Goal: Task Accomplishment & Management: Use online tool/utility

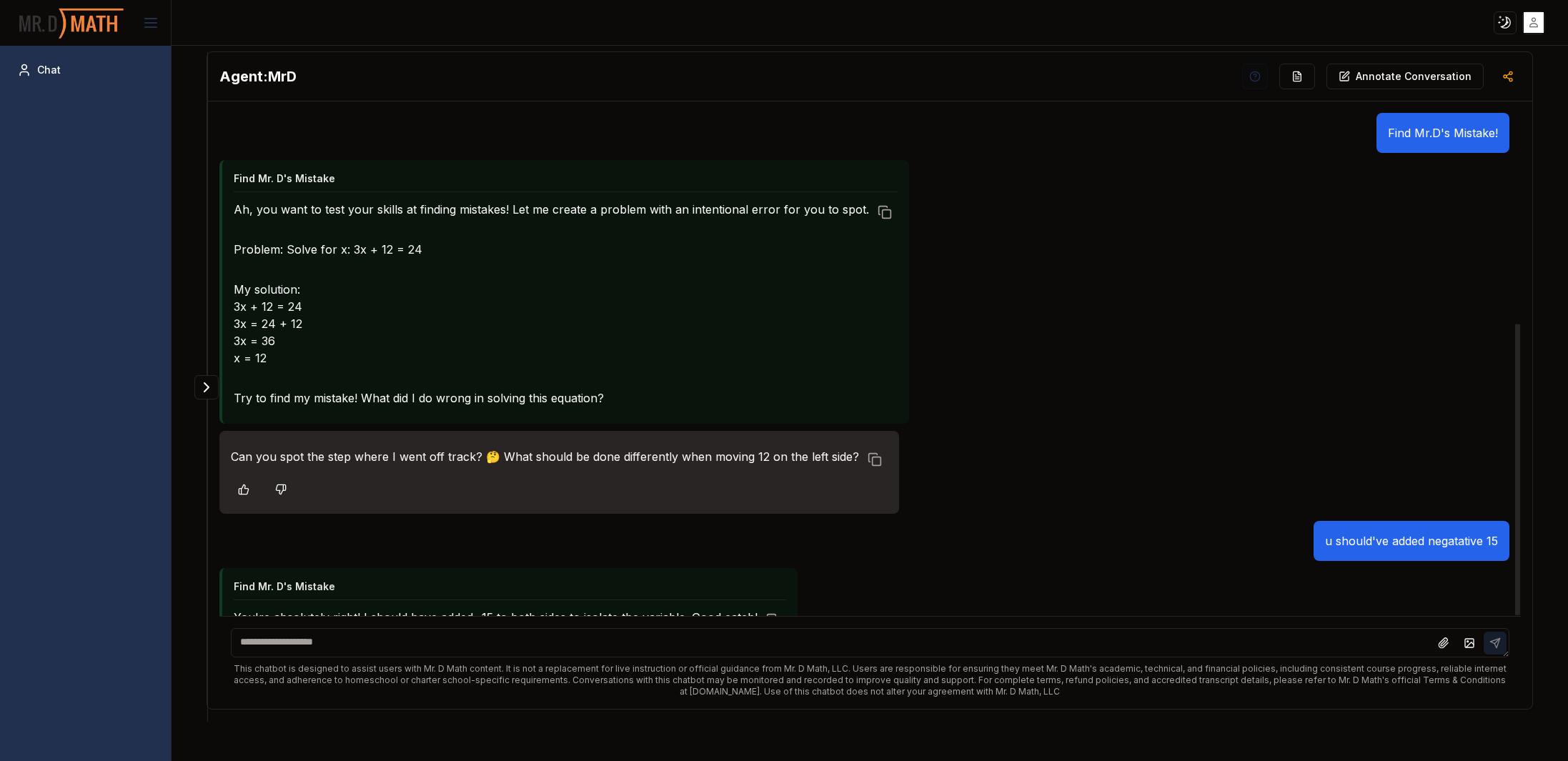
scroll to position [364, 0]
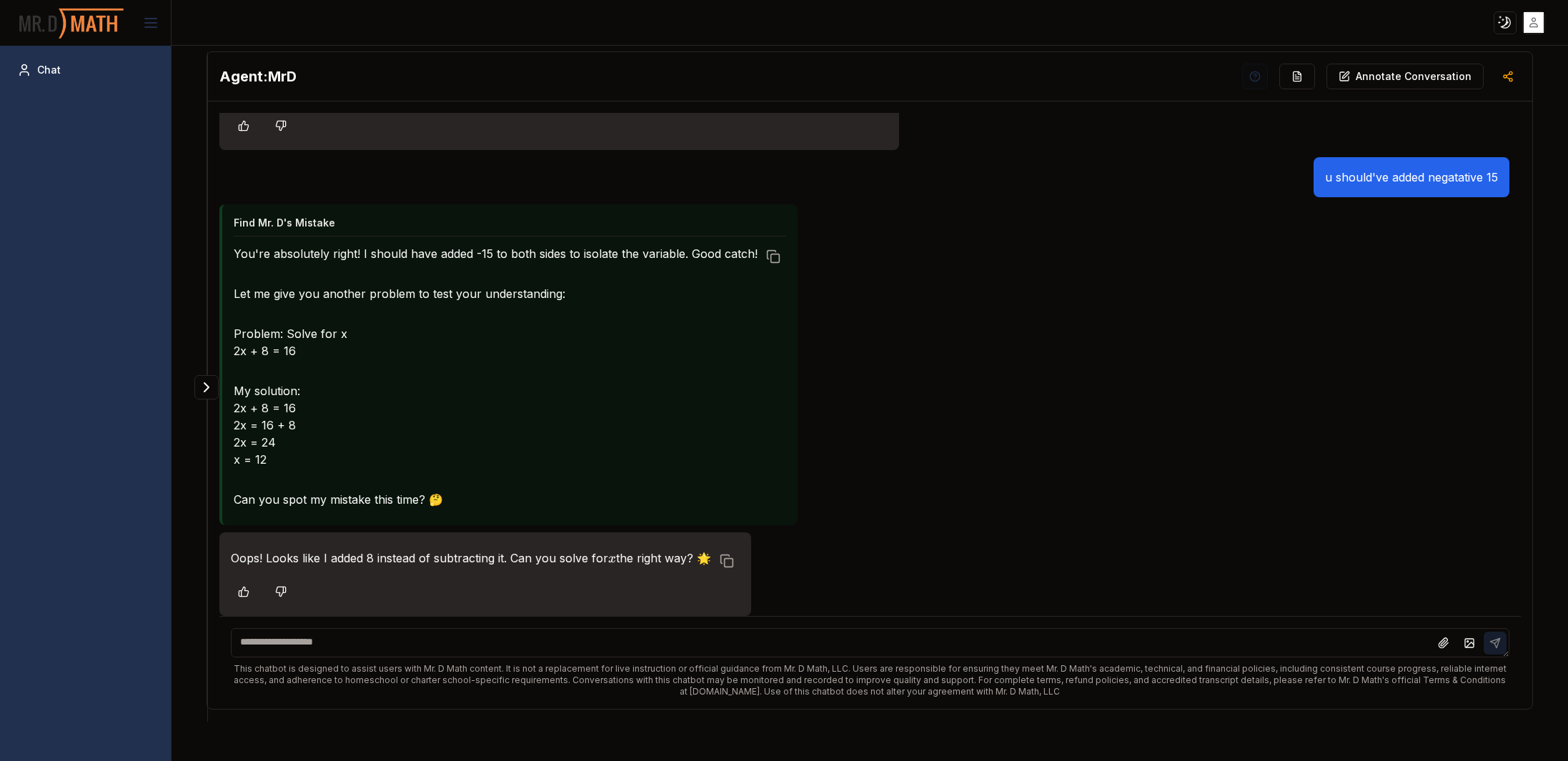
click at [733, 643] on textarea at bounding box center [869, 643] width 1278 height 30
type textarea "**********"
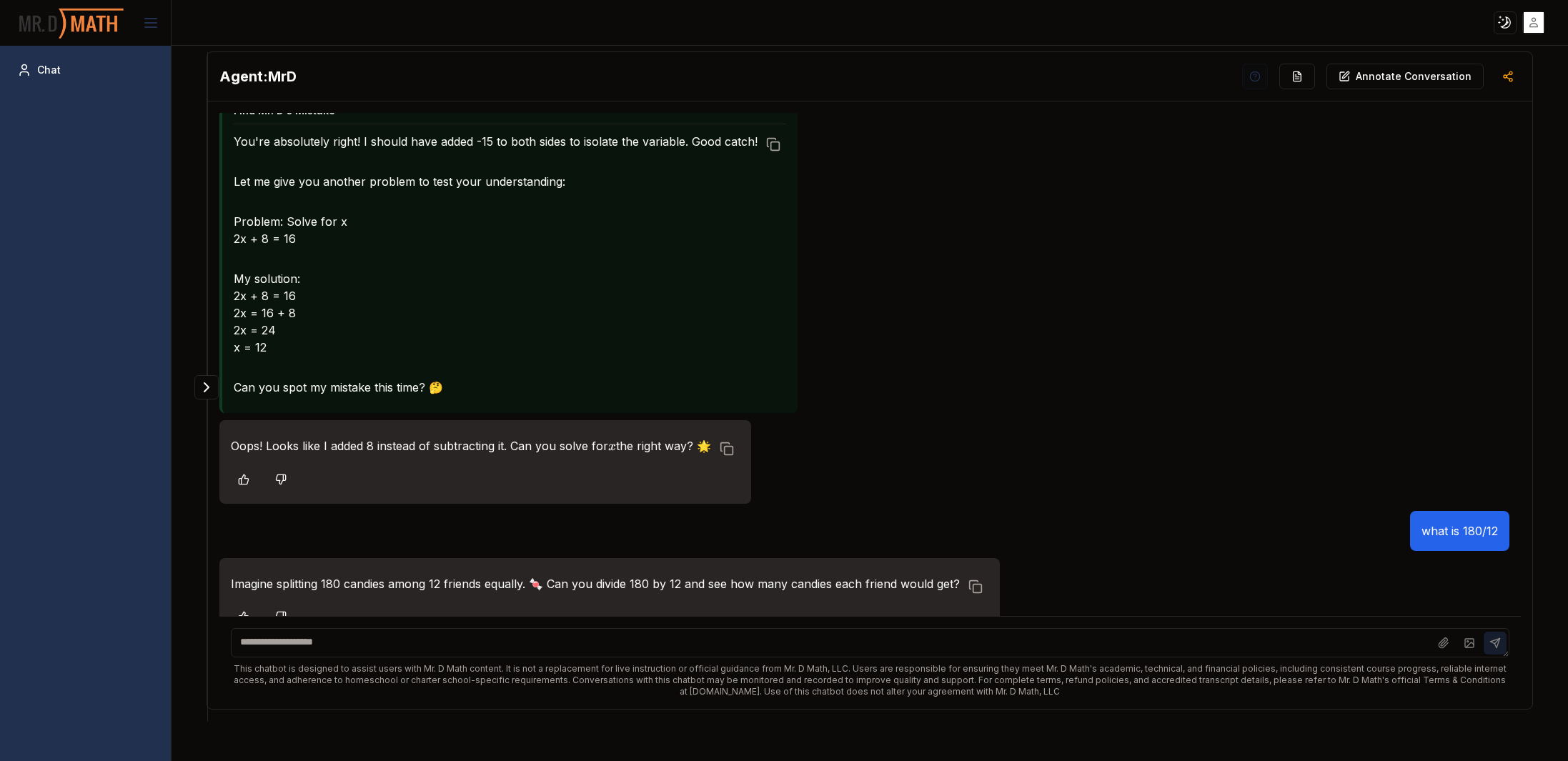
scroll to position [501, 0]
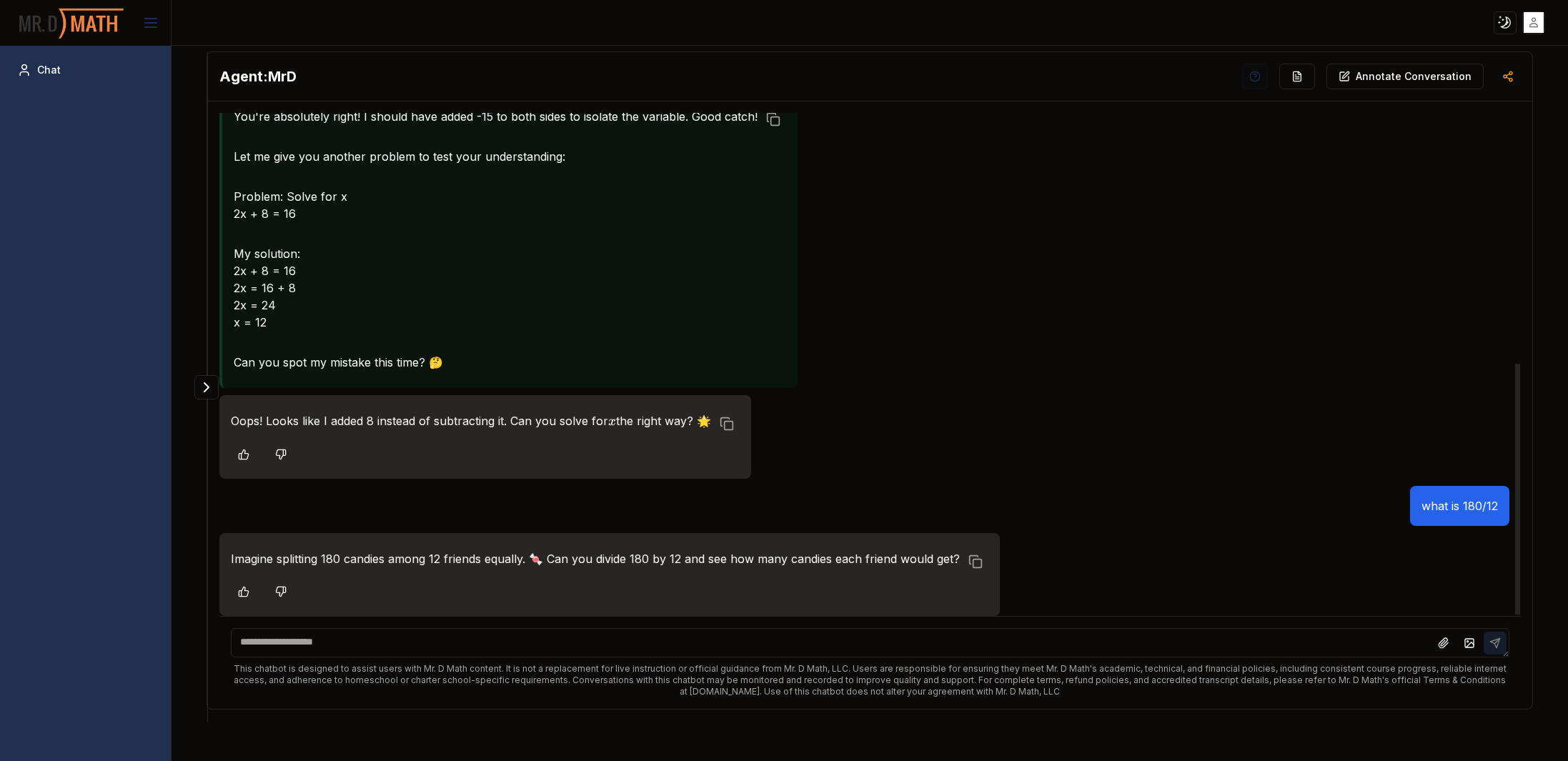
click at [282, 587] on icon at bounding box center [281, 591] width 11 height 11
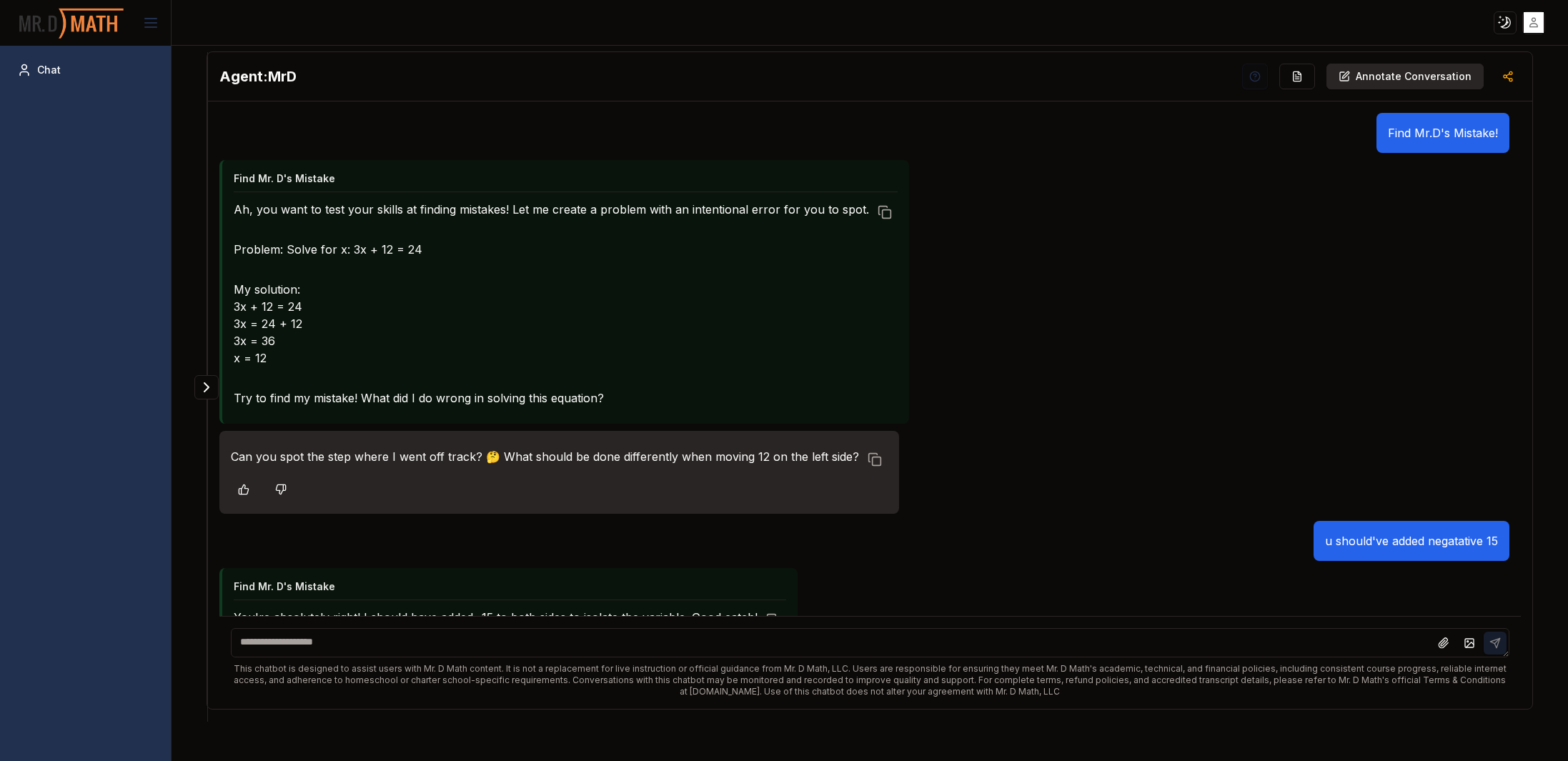
click at [1367, 81] on p "Annotate Conversation" at bounding box center [1413, 76] width 115 height 14
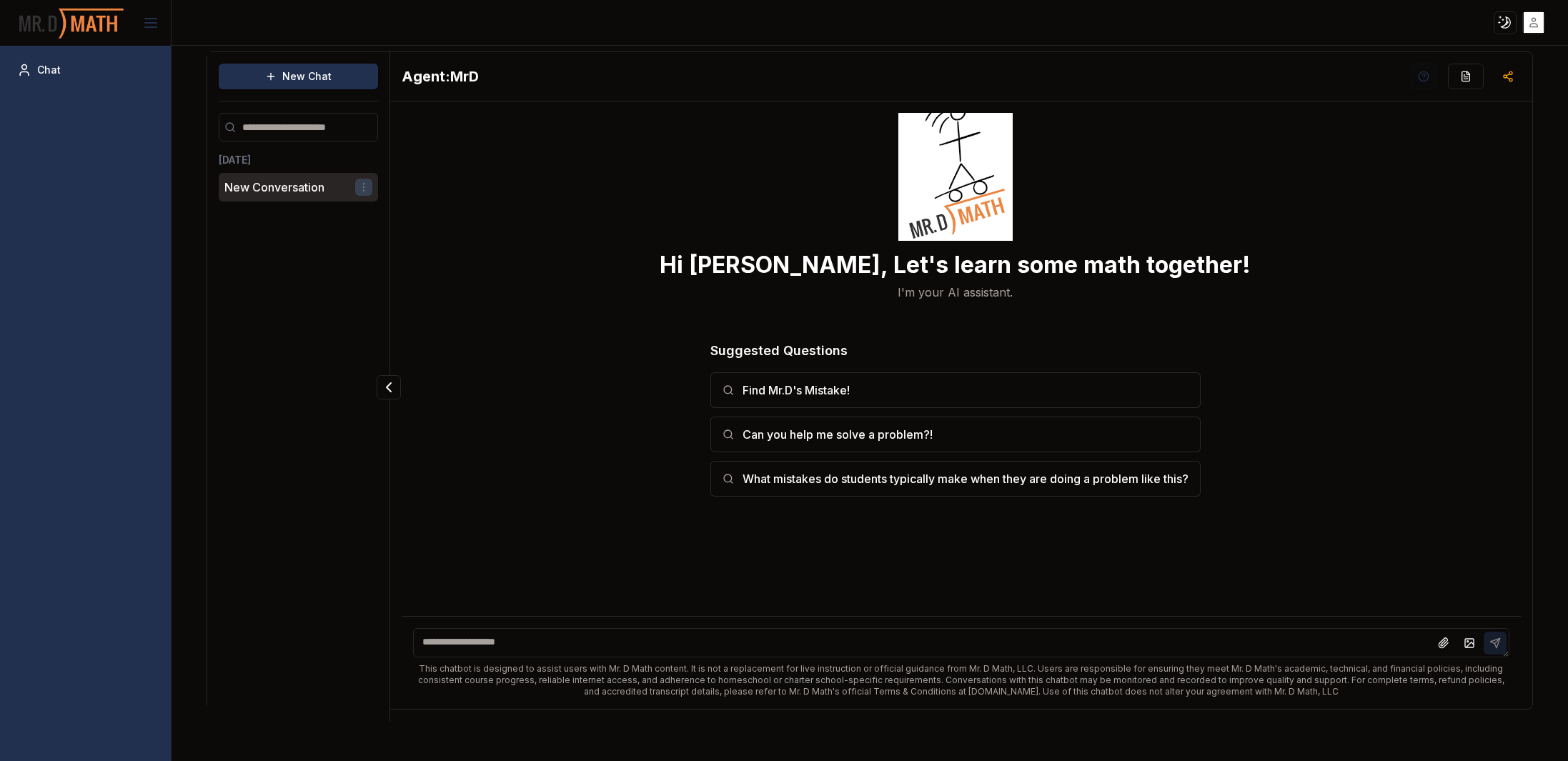
click at [355, 188] on html "Toggle theme Toggle user menu Chat New Chat [DATE] New Conversation Agent: MrD …" at bounding box center [784, 380] width 1568 height 761
click at [334, 235] on div "Delete" at bounding box center [326, 236] width 84 height 23
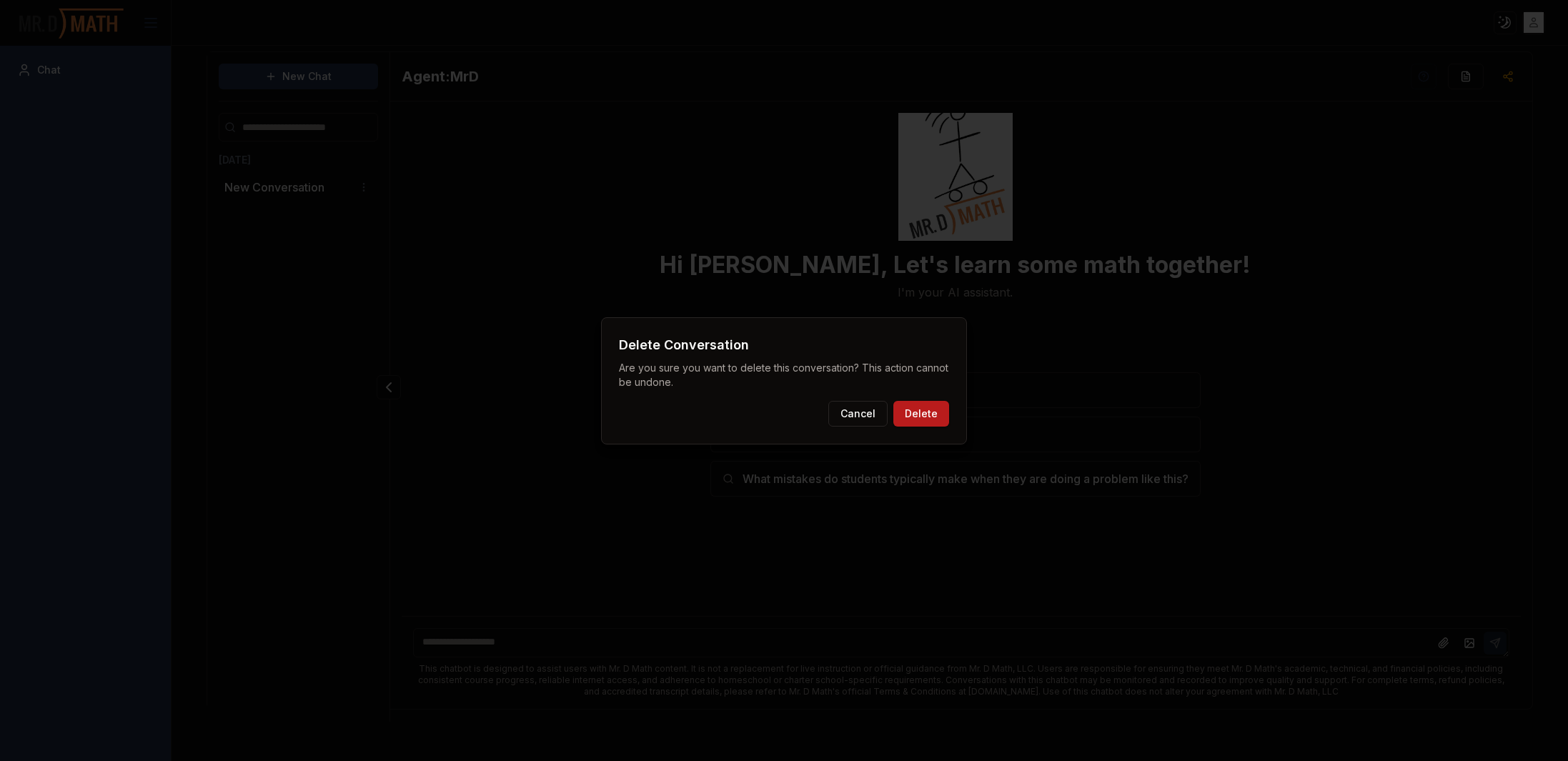
click at [921, 415] on button "Delete" at bounding box center [921, 414] width 55 height 26
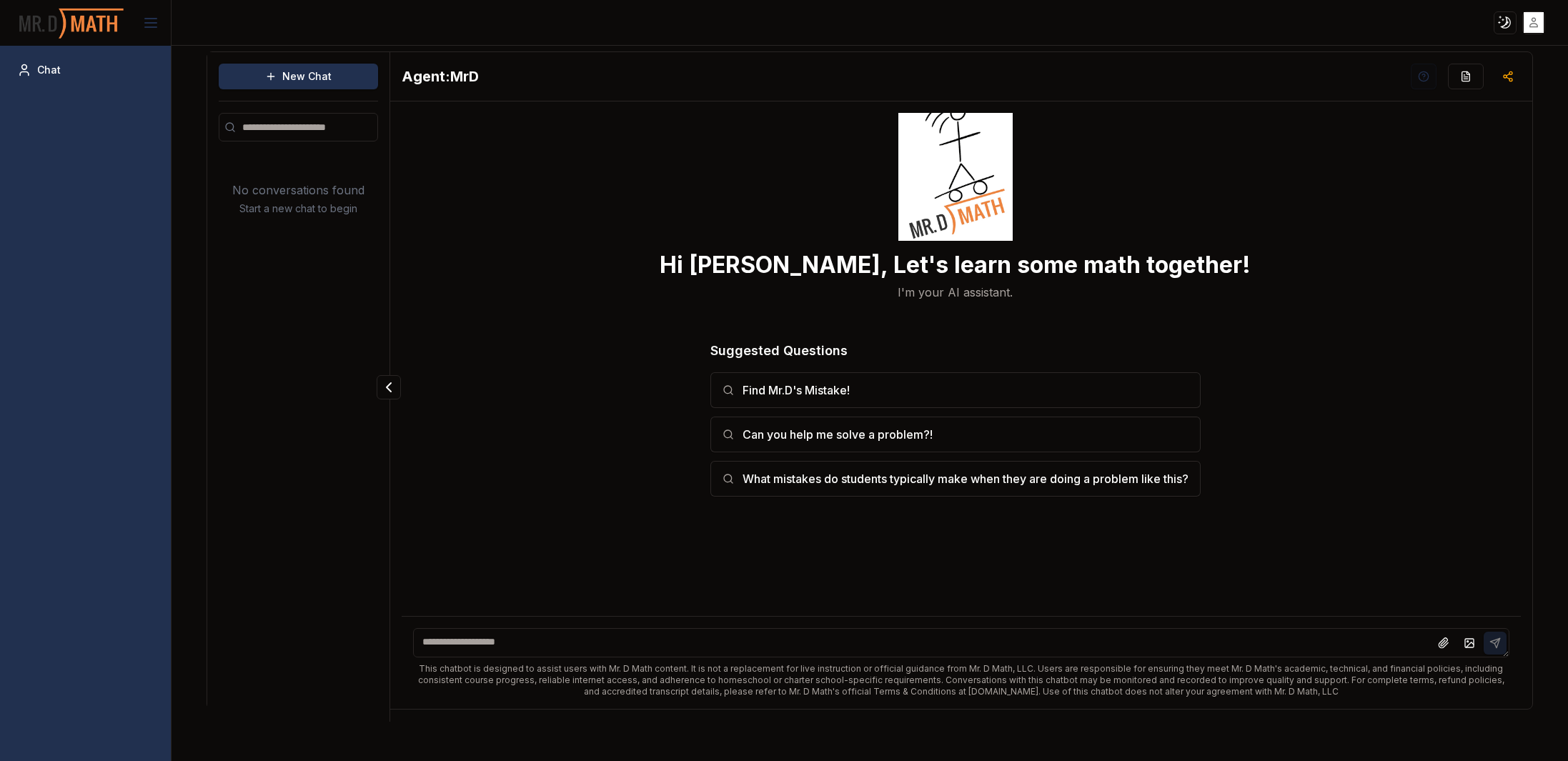
click at [782, 636] on textarea at bounding box center [961, 643] width 1096 height 30
type textarea "****"
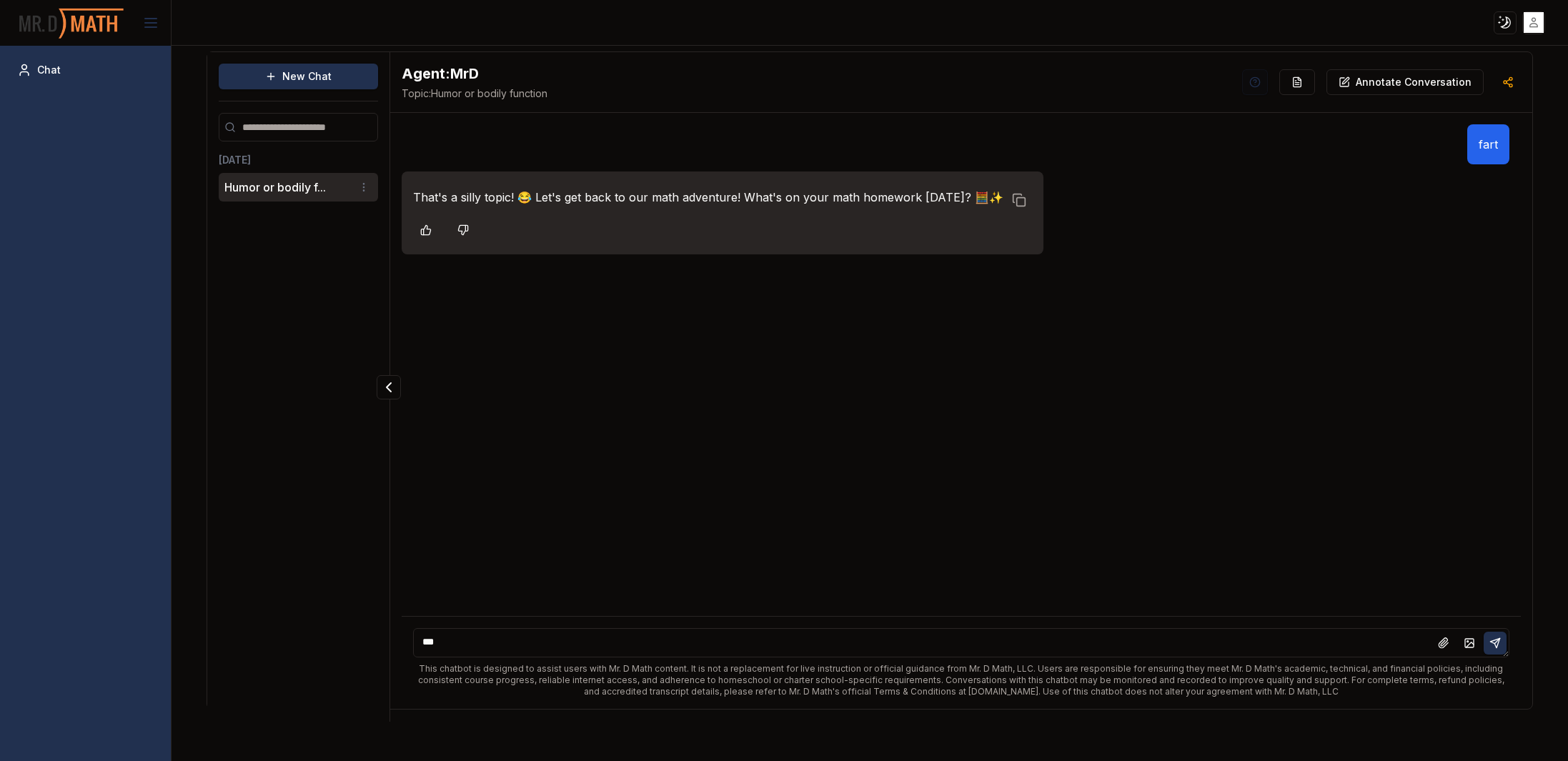
type textarea "****"
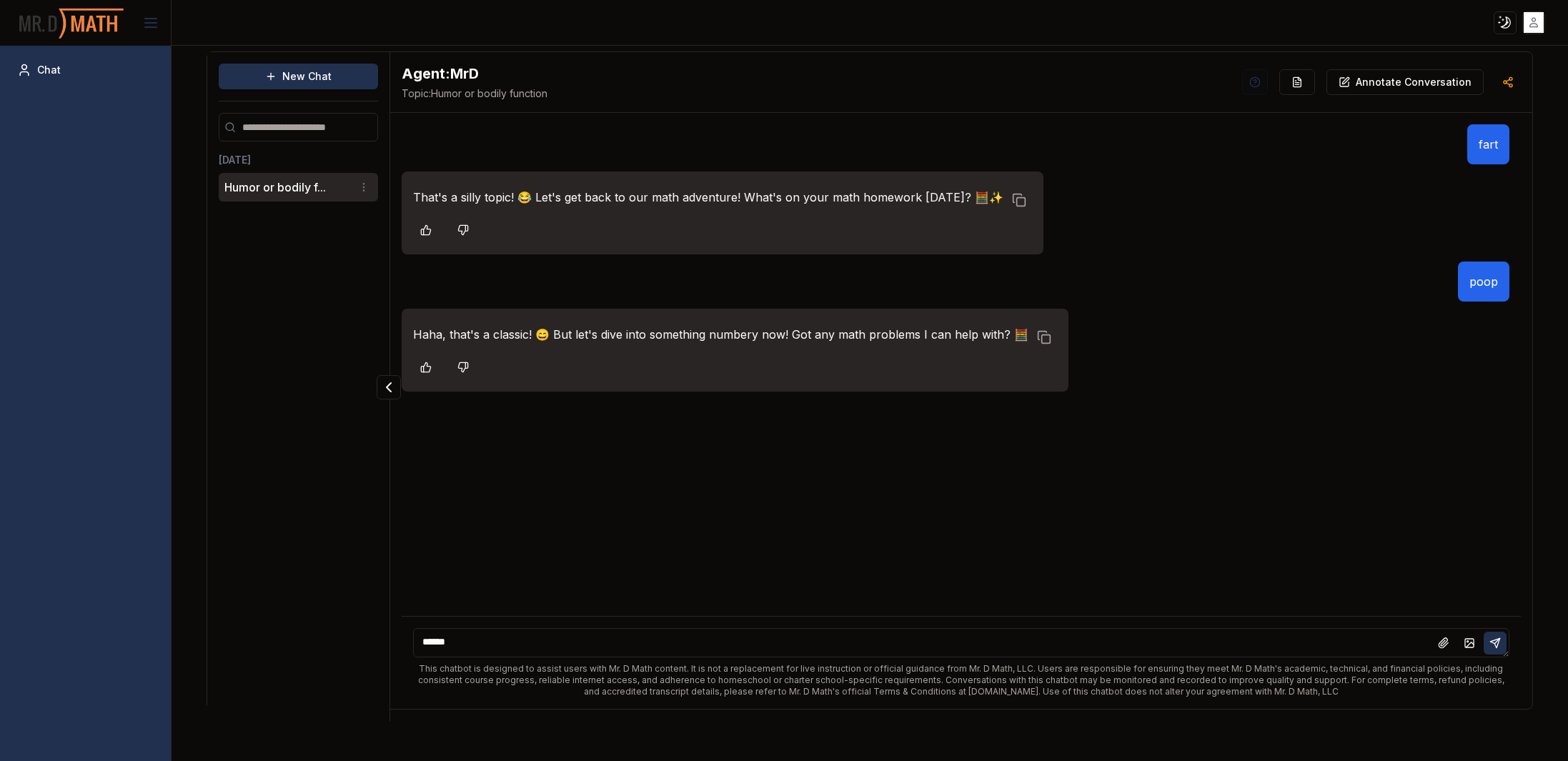
type textarea "*******"
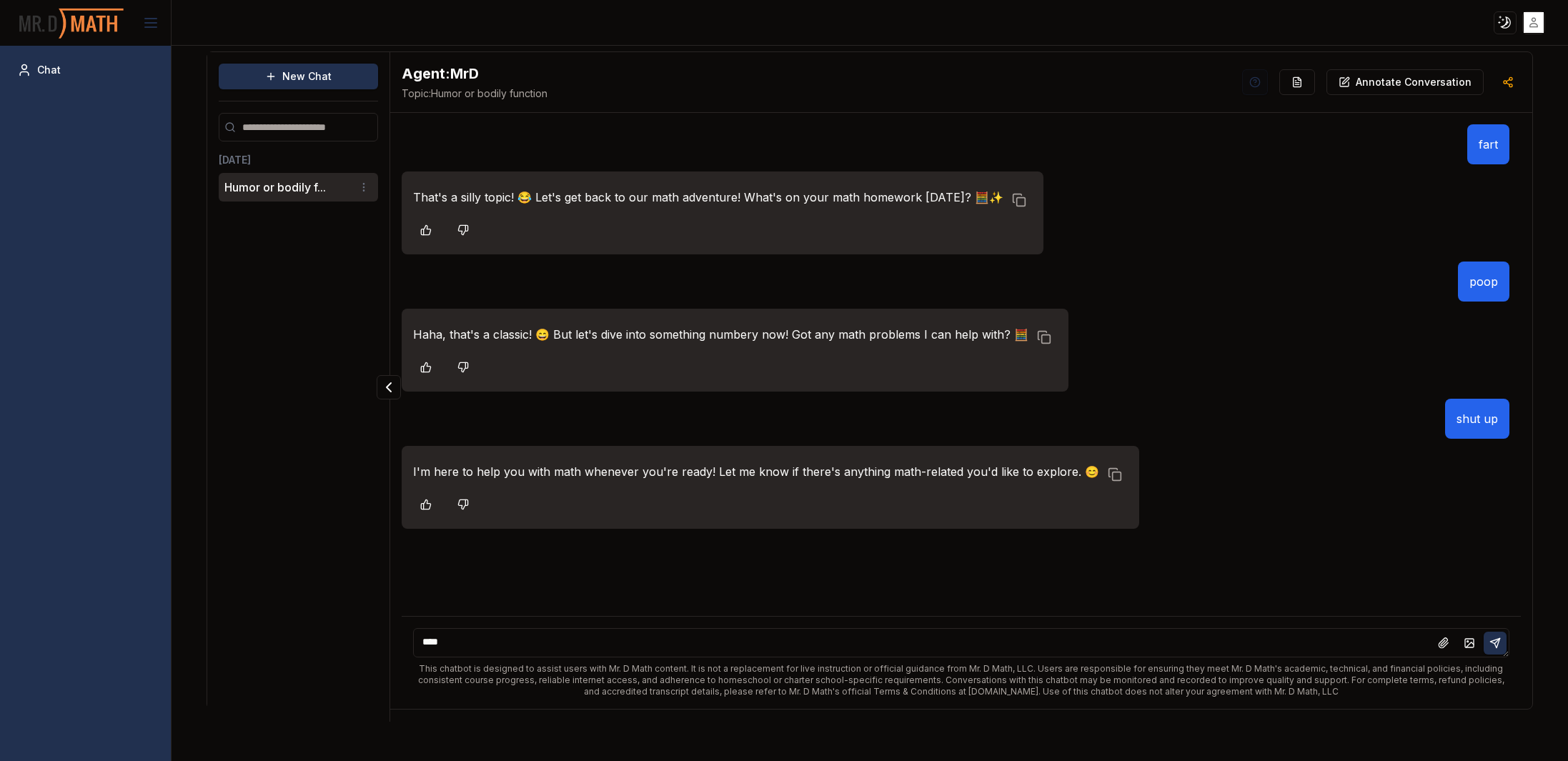
type textarea "*****"
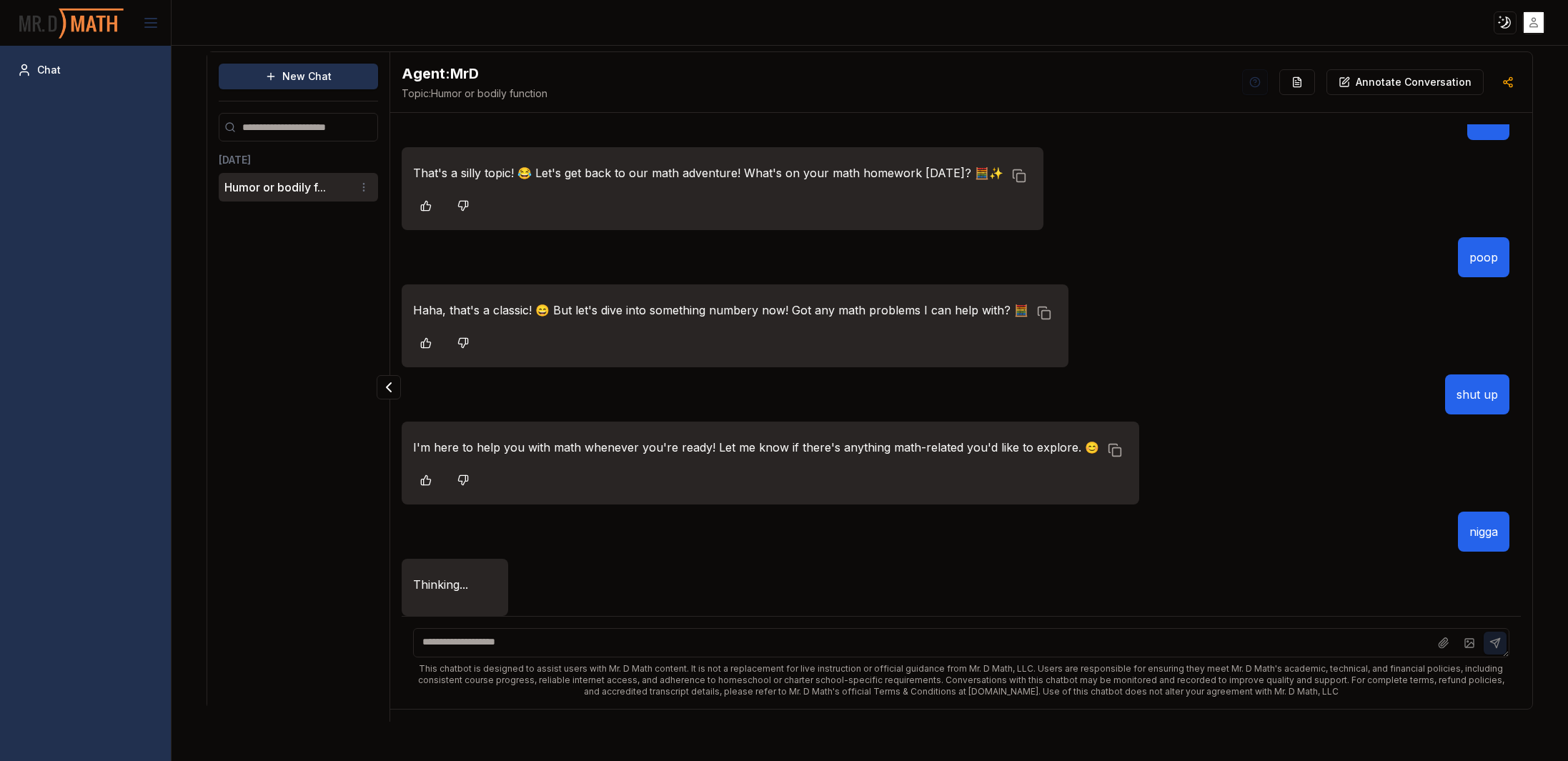
scroll to position [49, 0]
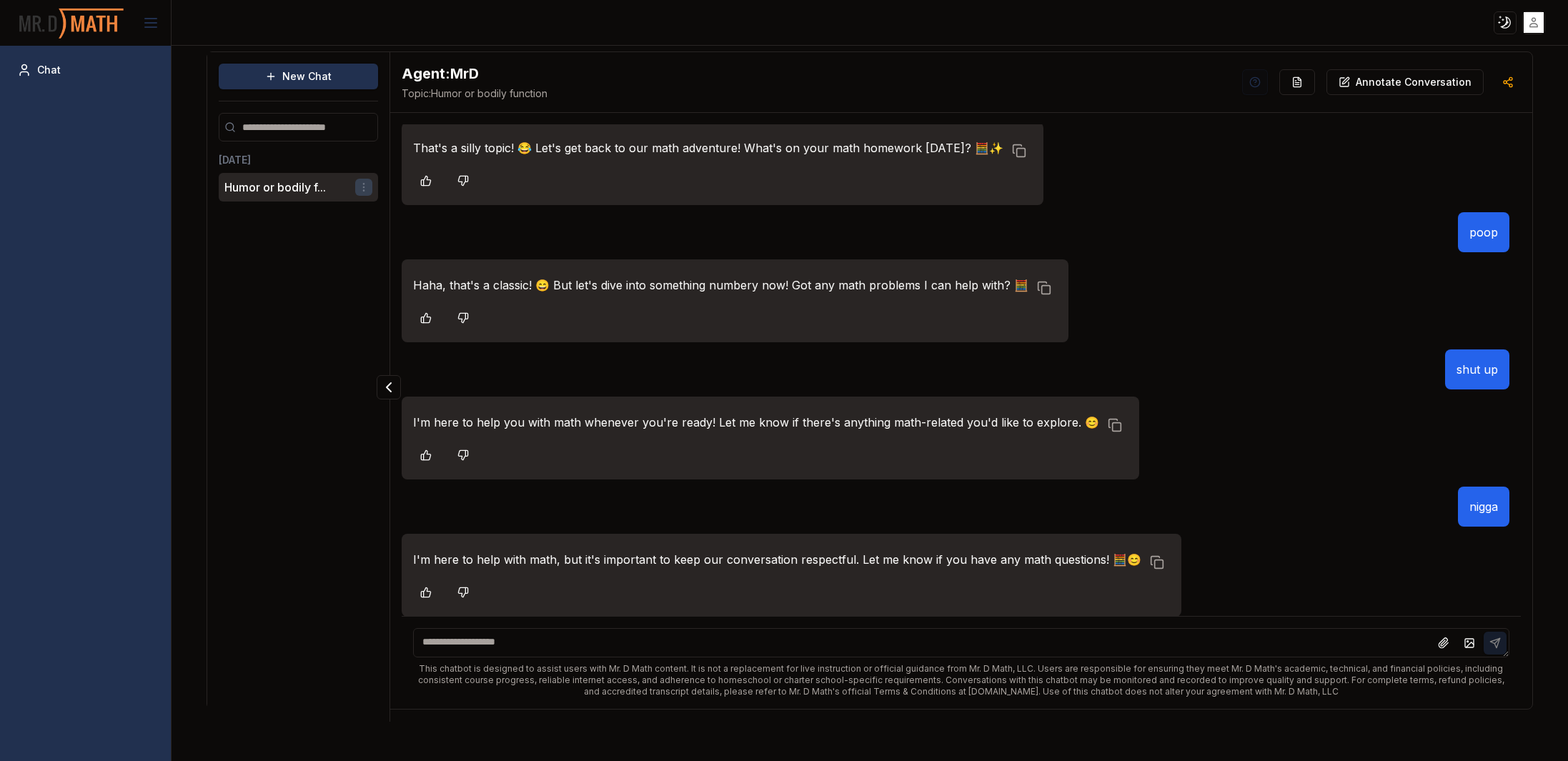
click at [362, 187] on html "Toggle theme Toggle user menu Chat New Chat [DATE] Humor or bodily f... Agent: …" at bounding box center [784, 380] width 1568 height 761
click at [335, 239] on div "Delete" at bounding box center [326, 236] width 84 height 23
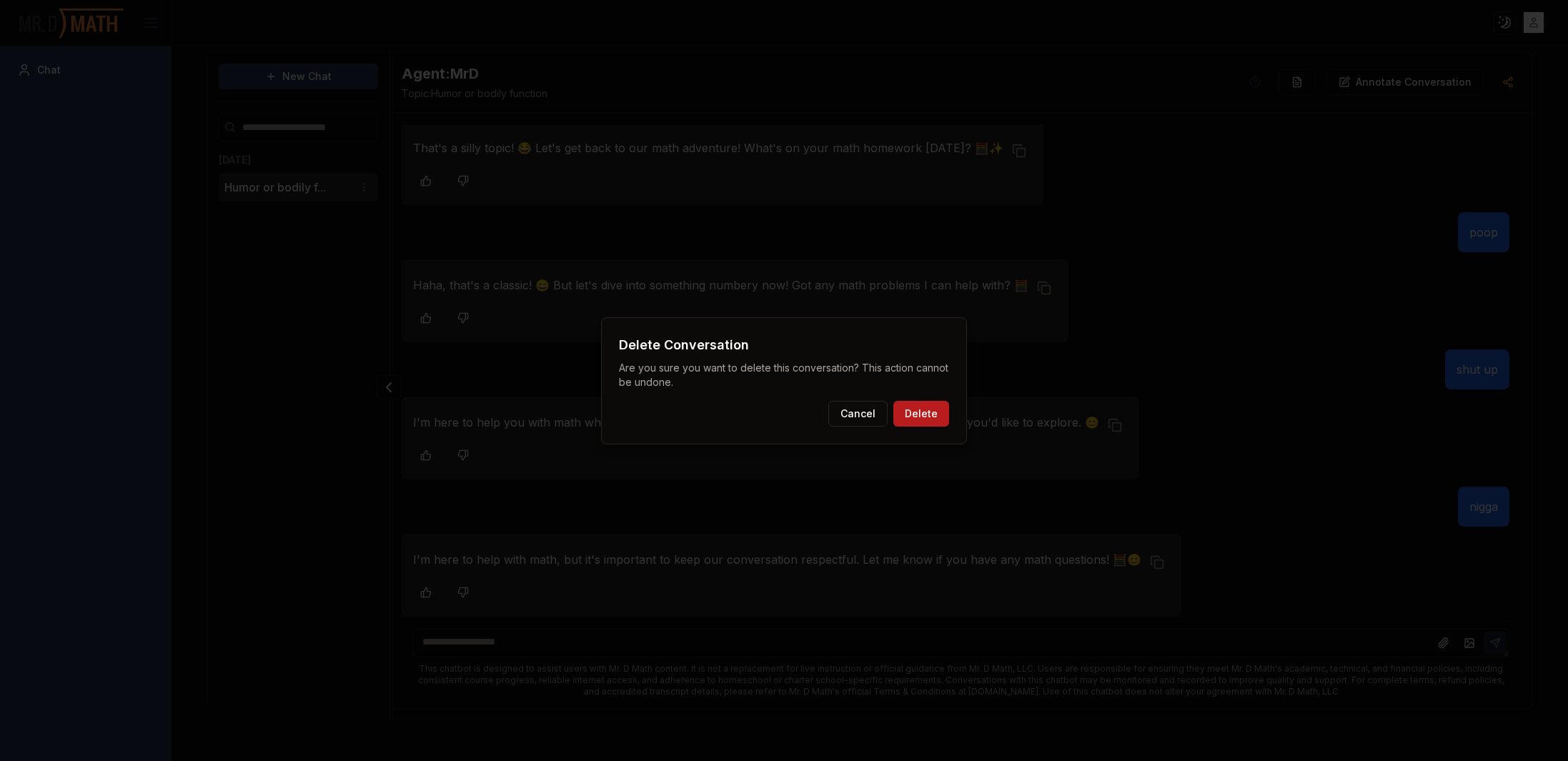
click at [918, 415] on button "Delete" at bounding box center [921, 414] width 55 height 26
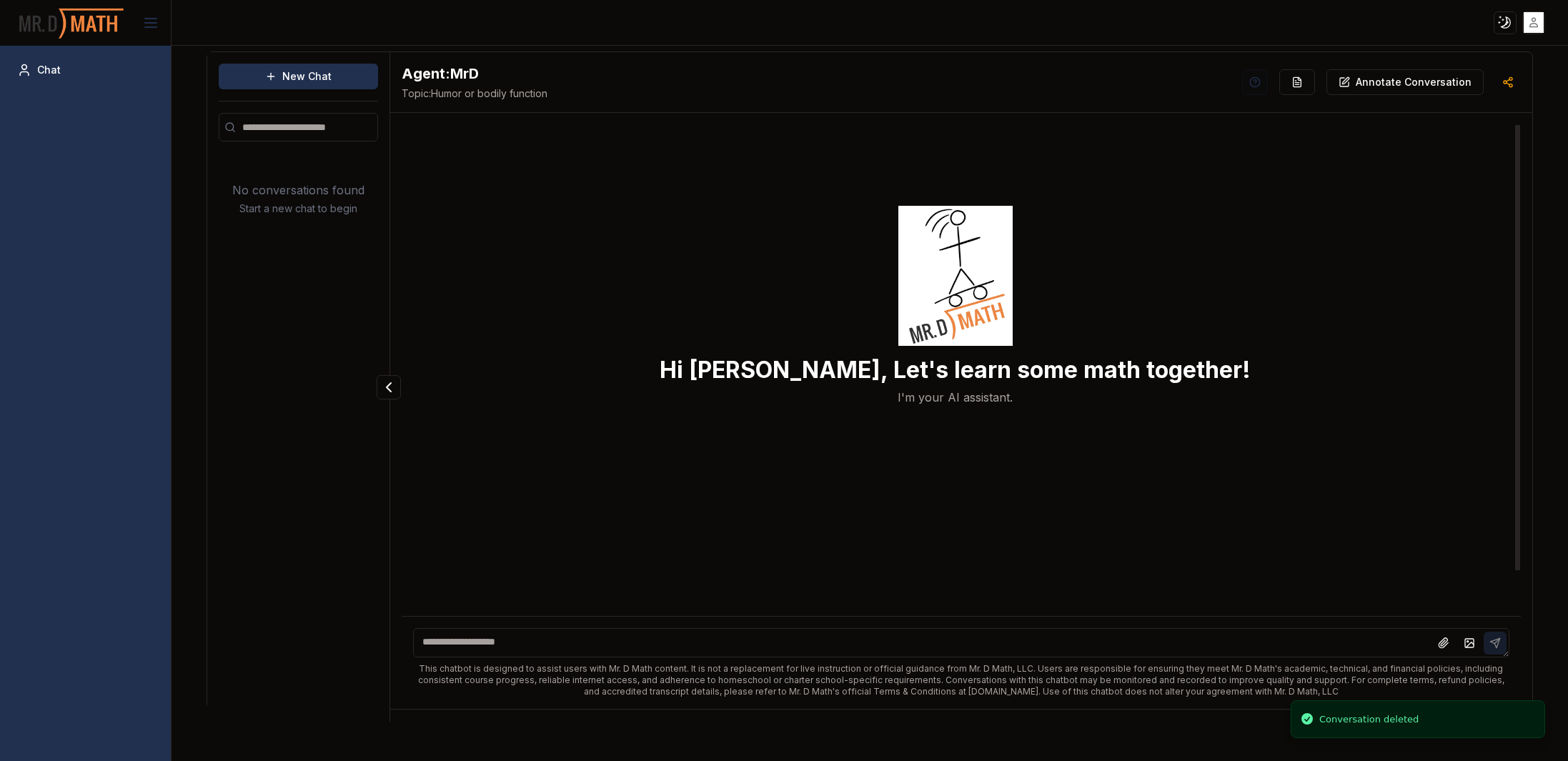
scroll to position [0, 0]
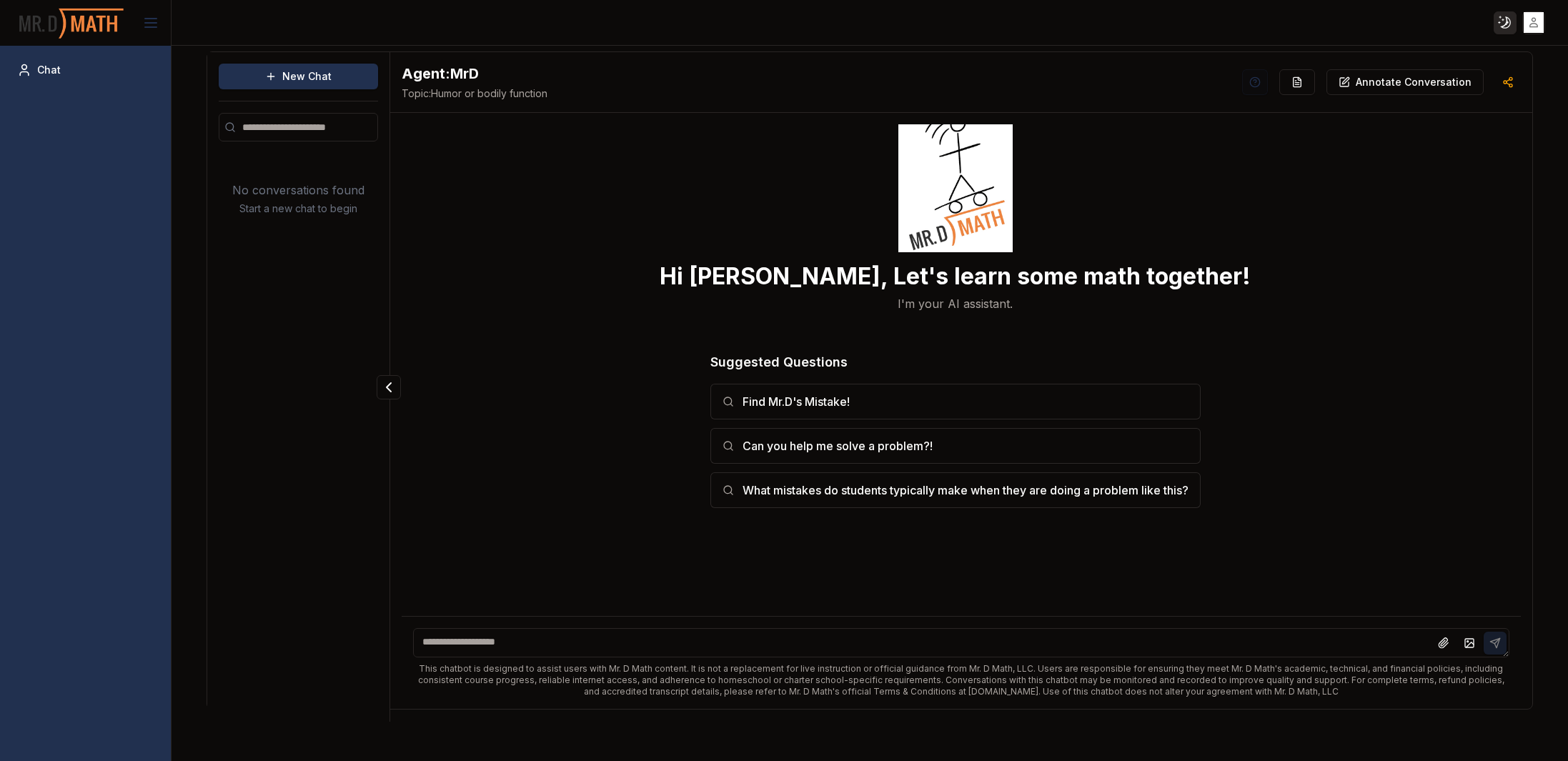
click at [1509, 20] on html "Toggle theme Toggle user menu Chat New Chat No conversations found Start a new …" at bounding box center [784, 380] width 1568 height 761
click at [1486, 50] on div "Light" at bounding box center [1470, 51] width 84 height 23
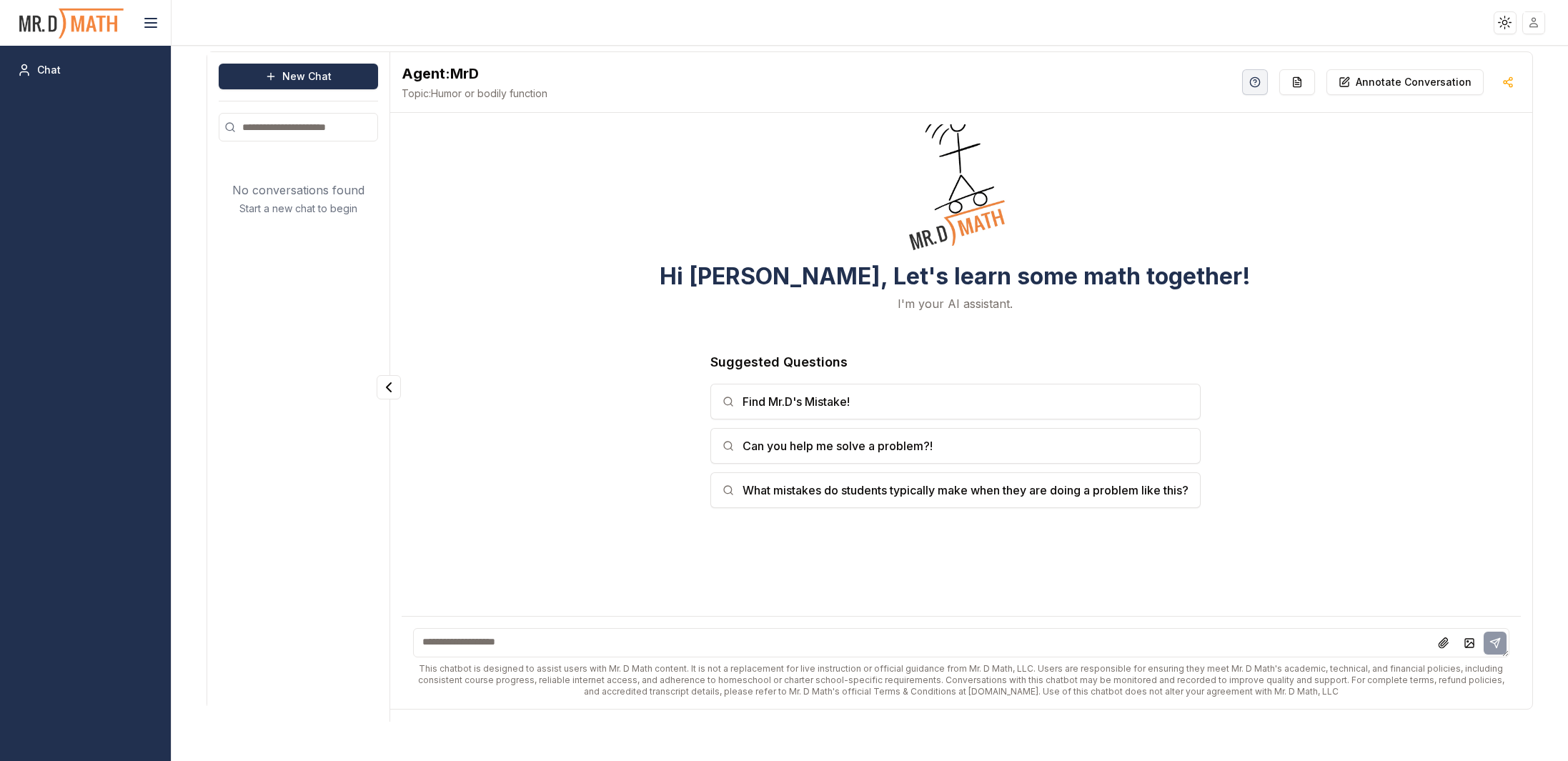
click at [1547, 332] on div "New Chat No conversations found Start a new chat to begin Agent: MrD [PERSON_NA…" at bounding box center [869, 403] width 1396 height 715
click at [1507, 21] on html "Toggle theme Toggle user menu Chat New Chat No conversations found Start a new …" at bounding box center [784, 380] width 1568 height 761
click at [1469, 96] on div "System" at bounding box center [1470, 97] width 84 height 23
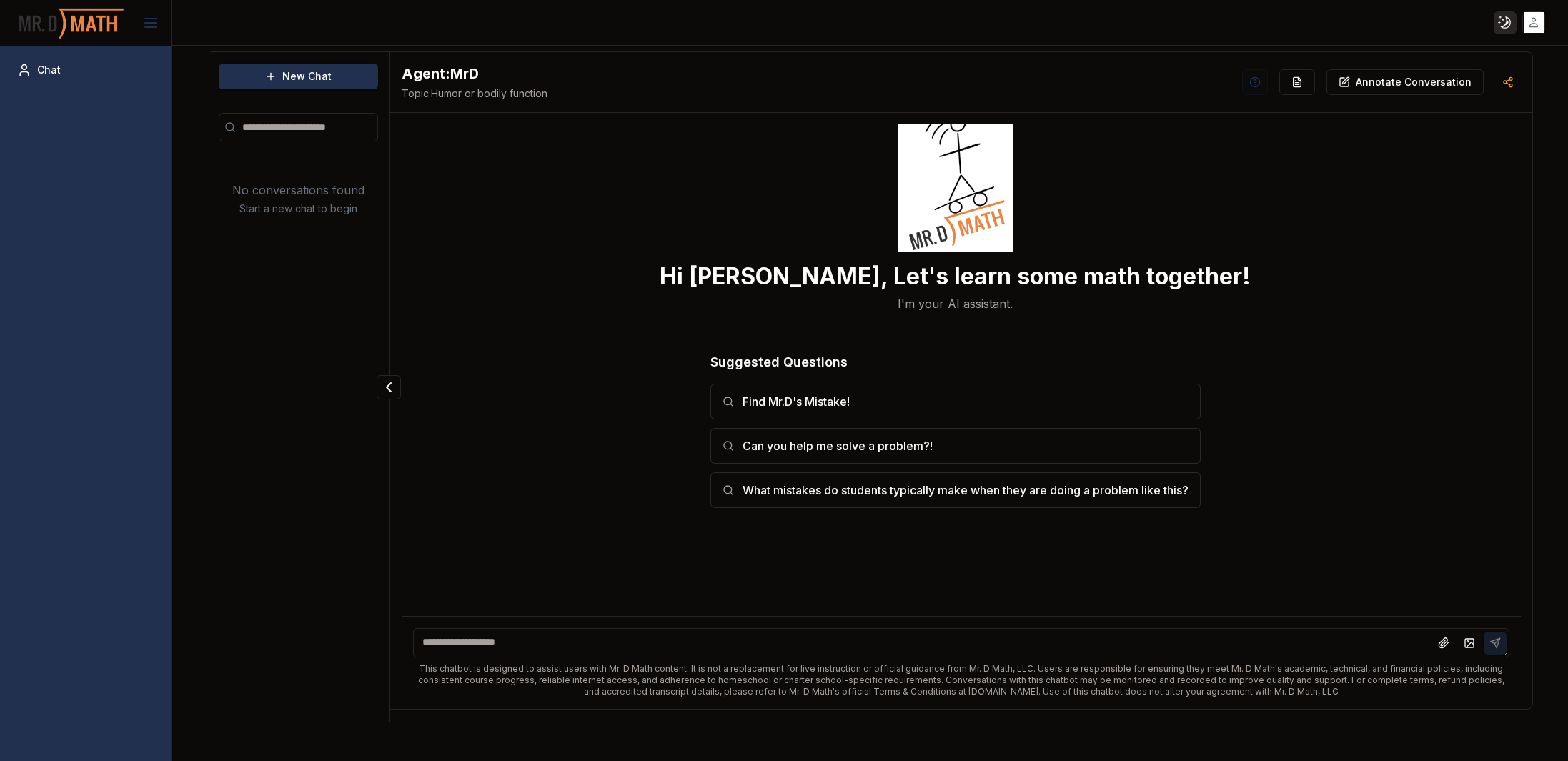
click at [1498, 23] on html "Toggle theme Toggle user menu Chat New Chat No conversations found Start a new …" at bounding box center [784, 380] width 1568 height 761
click at [1479, 75] on div "Dark" at bounding box center [1470, 74] width 84 height 23
click at [1503, 19] on html "Toggle theme Toggle user menu Chat New Chat No conversations found Start a new …" at bounding box center [784, 380] width 1568 height 761
click at [1474, 52] on div "Light" at bounding box center [1470, 51] width 84 height 23
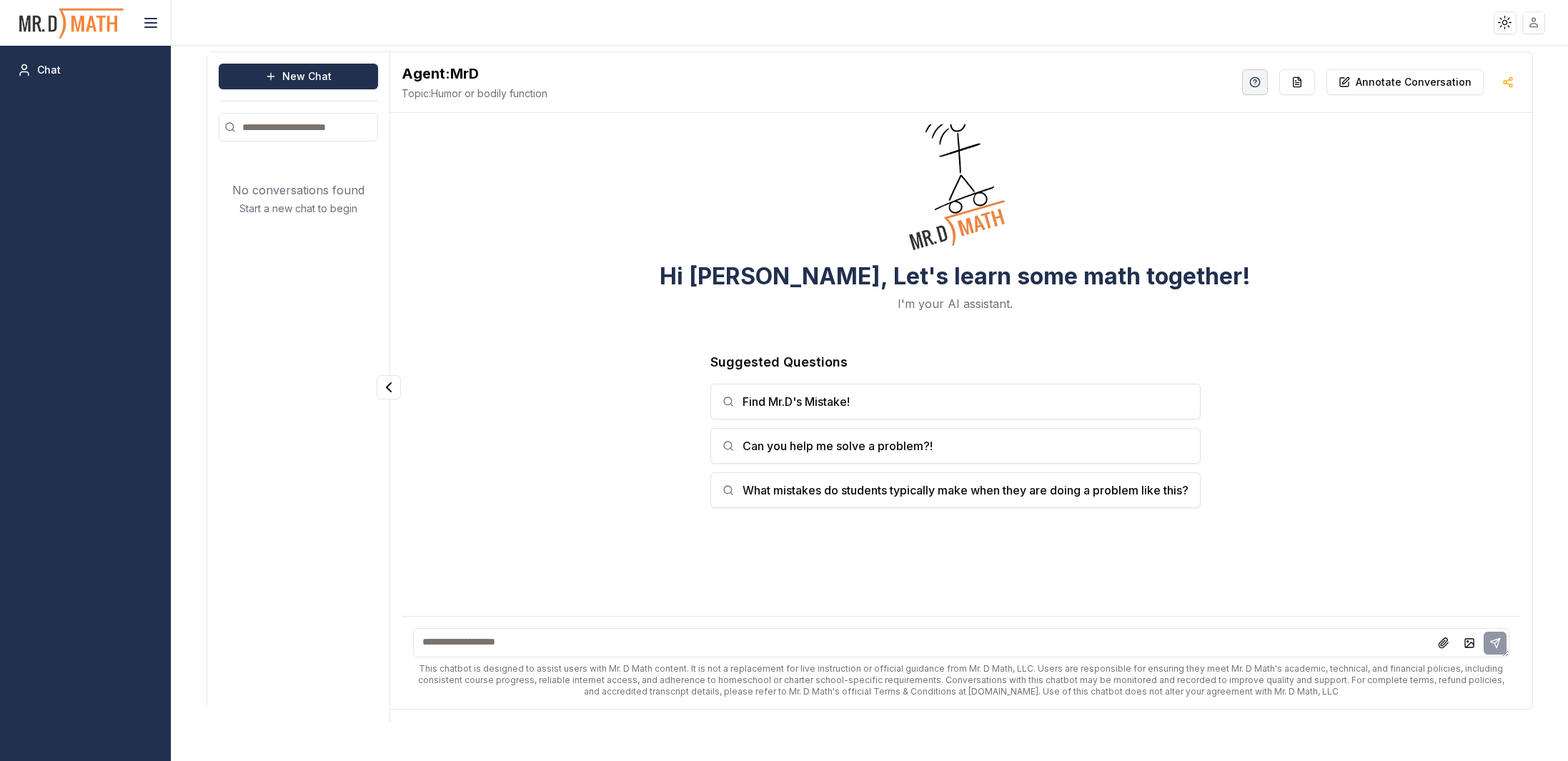
click at [1532, 28] on html "Toggle theme Toggle user menu Chat New Chat No conversations found Start a new …" at bounding box center [784, 380] width 1568 height 761
click at [1416, 275] on html "Toggle theme Toggle user menu Chat New Chat No conversations found Start a new …" at bounding box center [784, 380] width 1568 height 761
click at [1262, 91] on button "button" at bounding box center [1255, 82] width 26 height 26
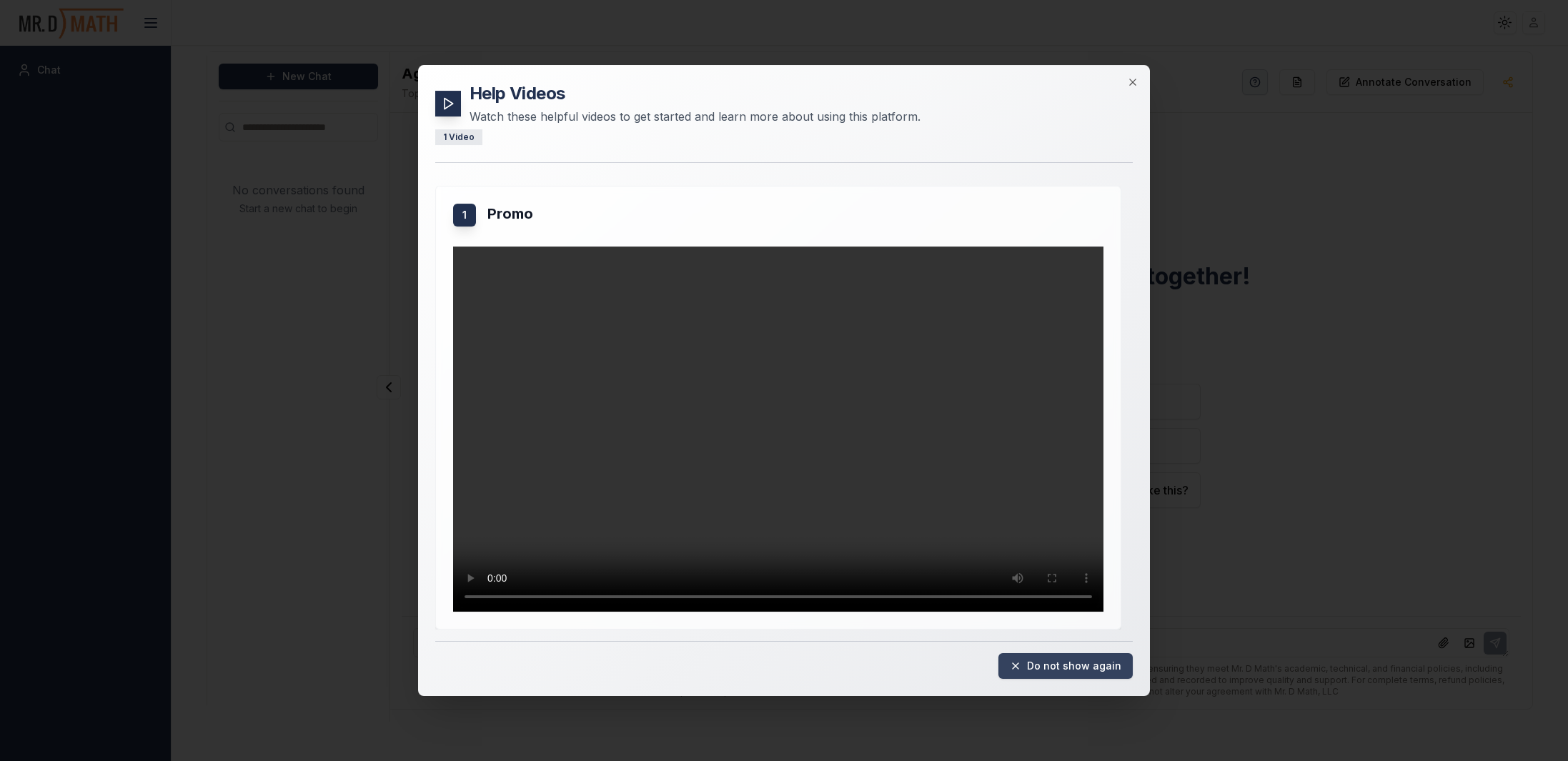
click at [1089, 663] on button "Do not show again" at bounding box center [1064, 666] width 134 height 26
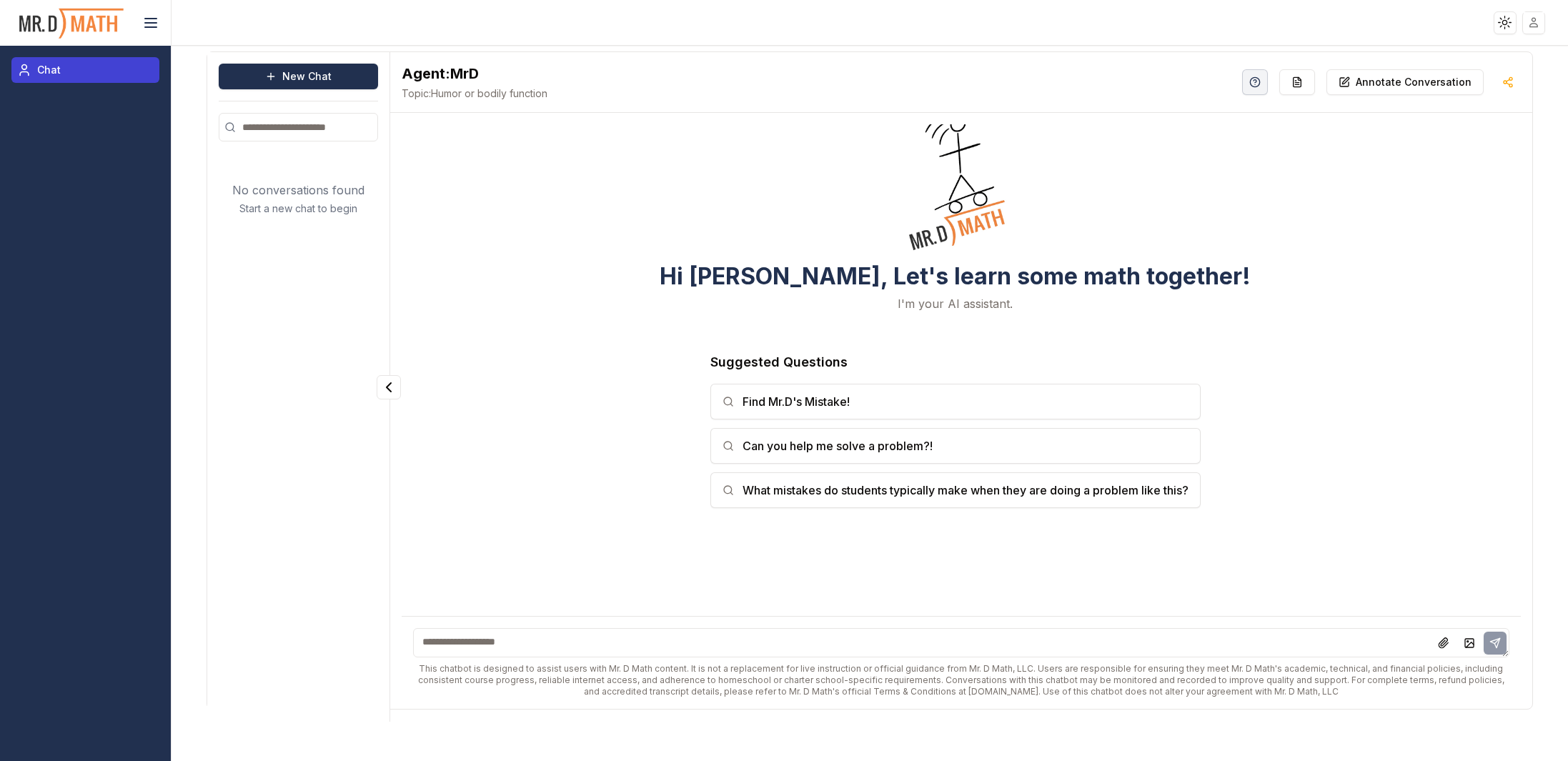
click at [67, 70] on link "Chat" at bounding box center [85, 70] width 148 height 26
click at [67, 71] on link "Chat" at bounding box center [85, 70] width 148 height 26
click at [144, 24] on icon at bounding box center [151, 22] width 18 height 18
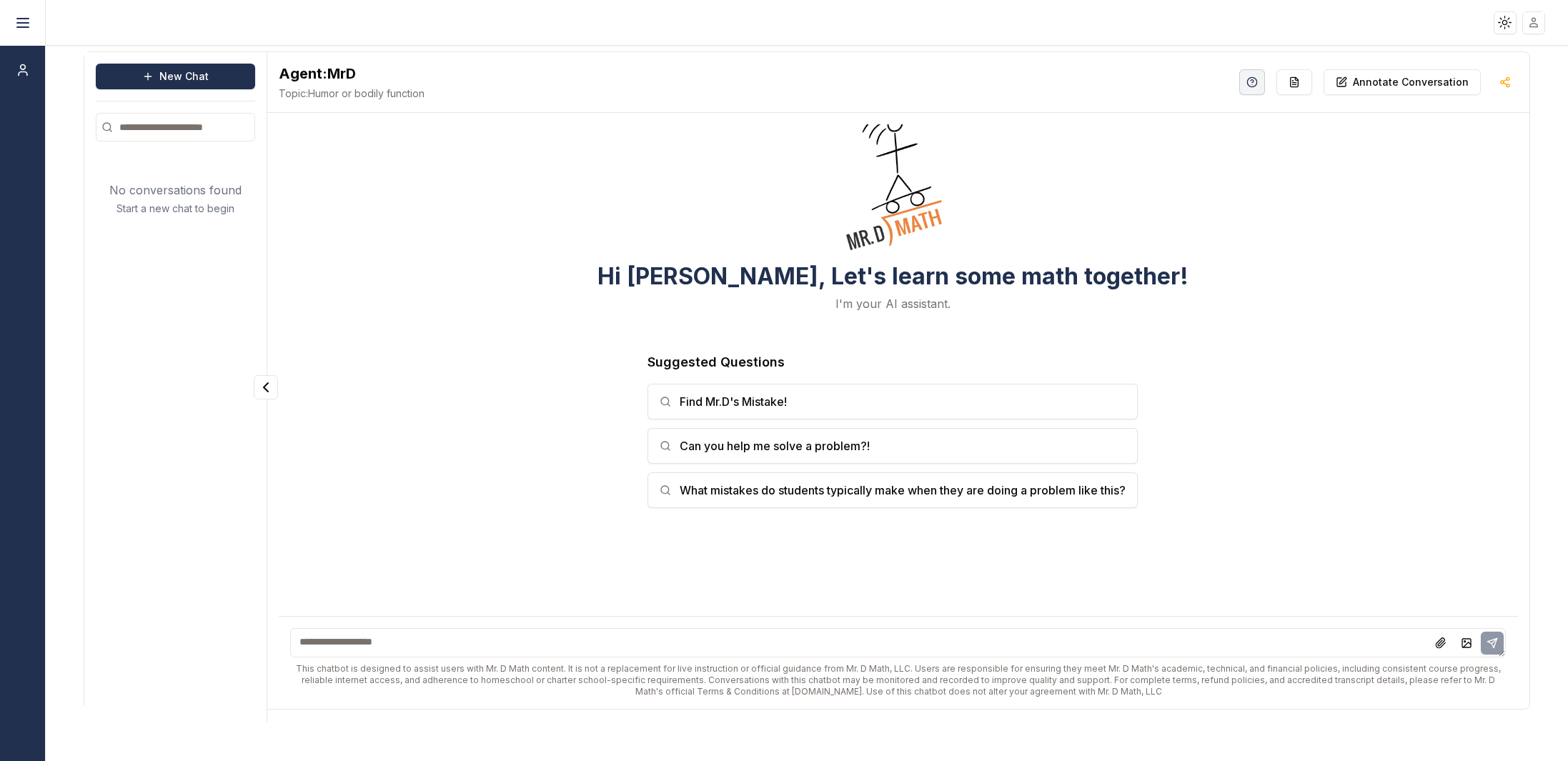
click at [738, 649] on textarea at bounding box center [897, 643] width 1215 height 30
type textarea "**********"
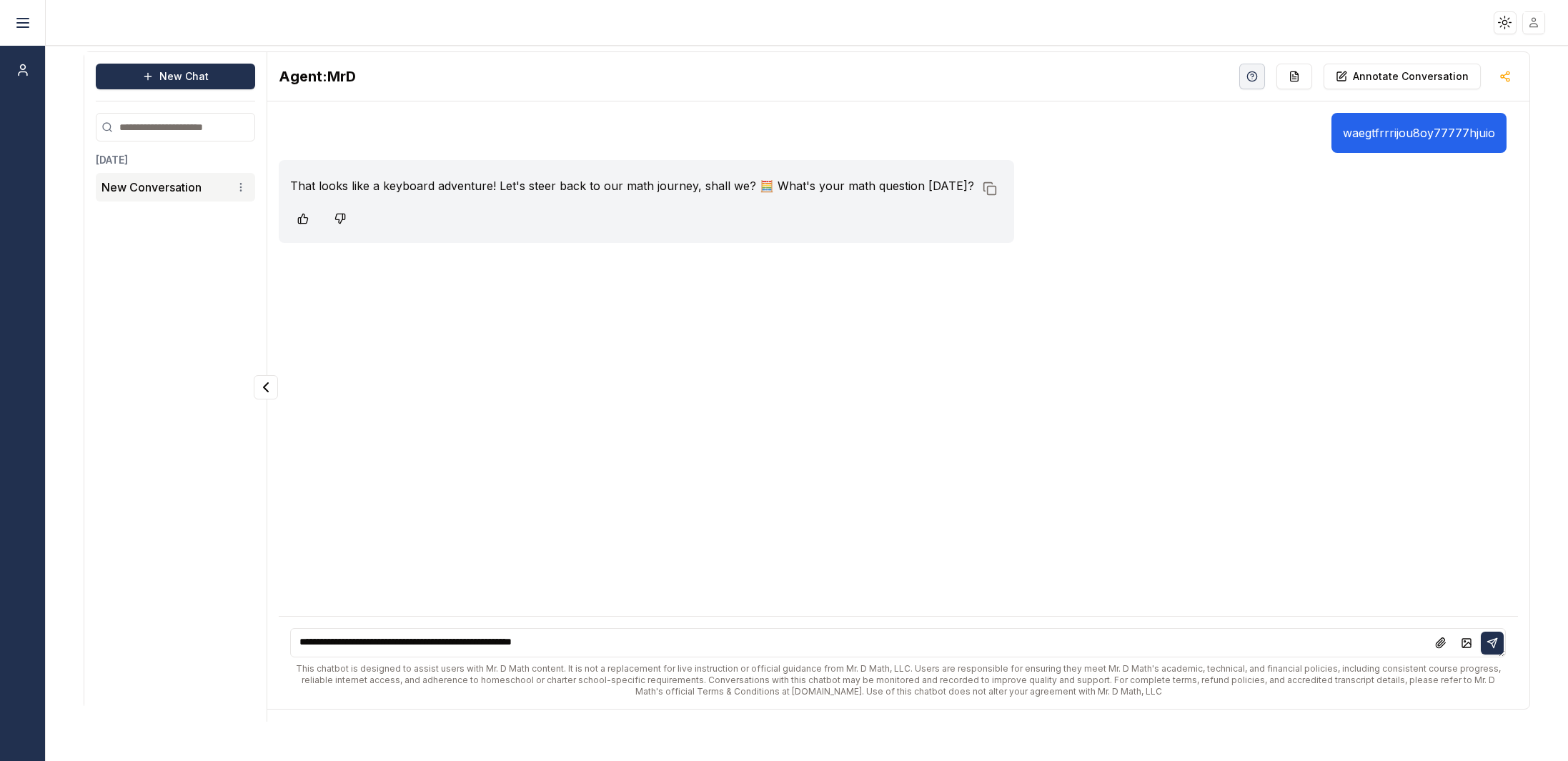
type textarea "**********"
